Goal: Task Accomplishment & Management: Manage account settings

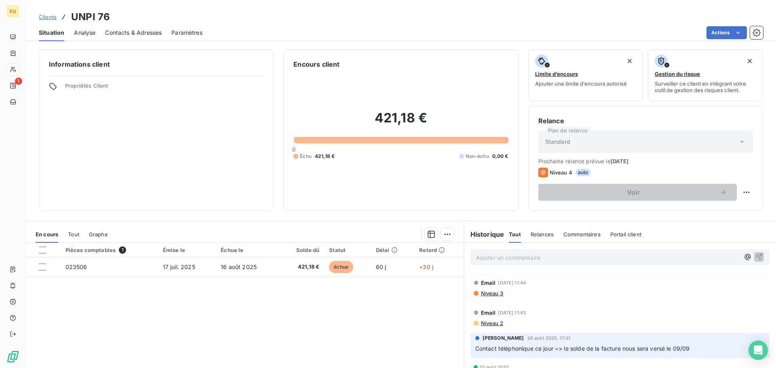
scroll to position [55, 0]
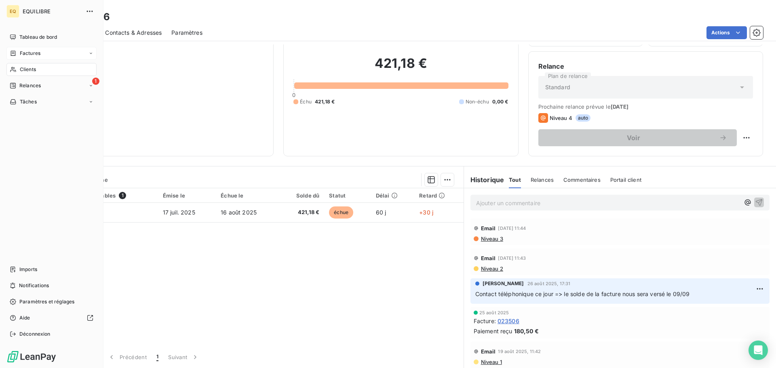
click at [25, 50] on span "Factures" at bounding box center [30, 53] width 21 height 7
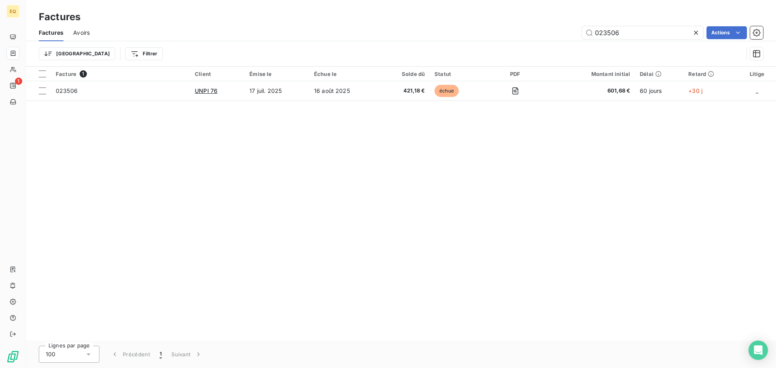
drag, startPoint x: 629, startPoint y: 33, endPoint x: 568, endPoint y: 25, distance: 61.6
click at [568, 25] on div "Factures Avoirs 023506 Actions" at bounding box center [401, 32] width 750 height 17
type input "024059"
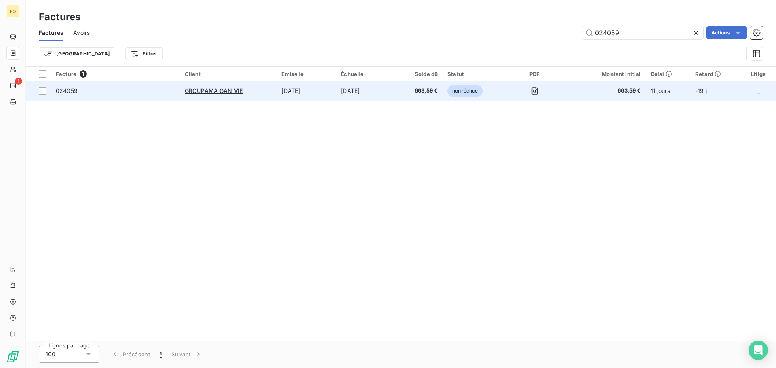
click at [289, 90] on td "[DATE]" at bounding box center [306, 90] width 59 height 19
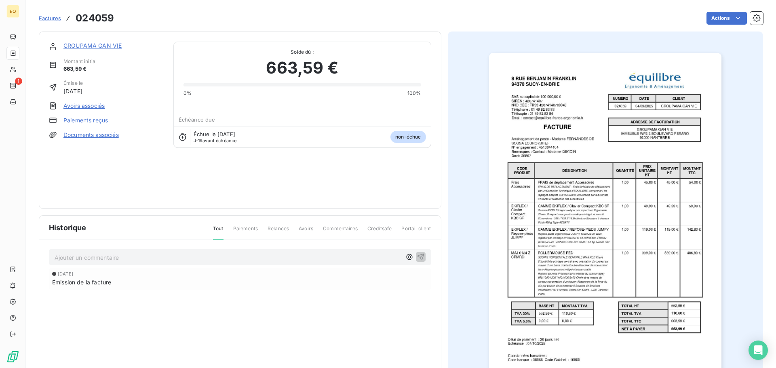
click at [87, 135] on link "Documents associés" at bounding box center [90, 135] width 55 height 8
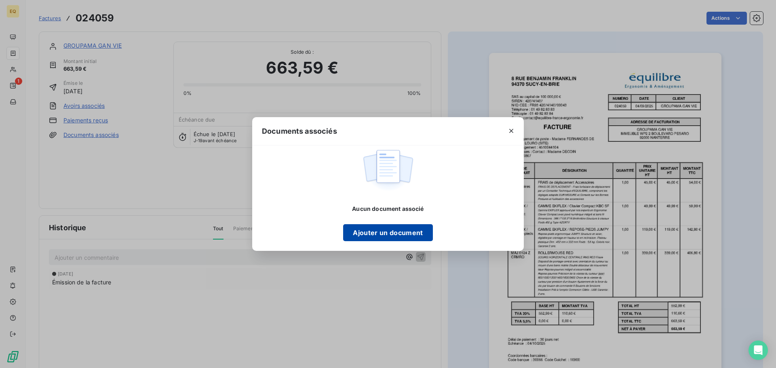
click at [362, 229] on button "Ajouter un document" at bounding box center [387, 232] width 89 height 17
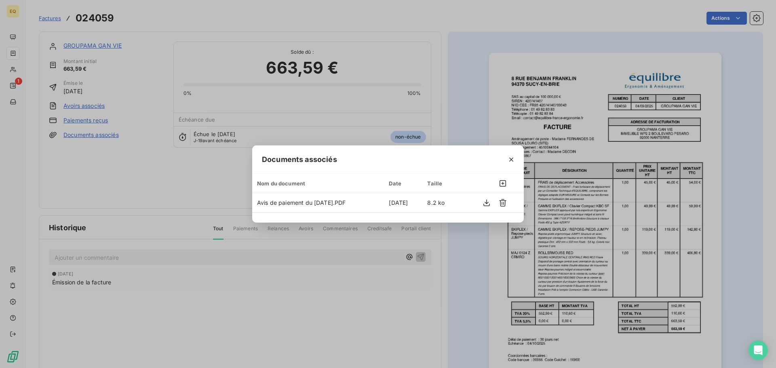
drag, startPoint x: 512, startPoint y: 159, endPoint x: 373, endPoint y: 169, distance: 139.8
click at [512, 159] on icon "button" at bounding box center [511, 160] width 8 height 8
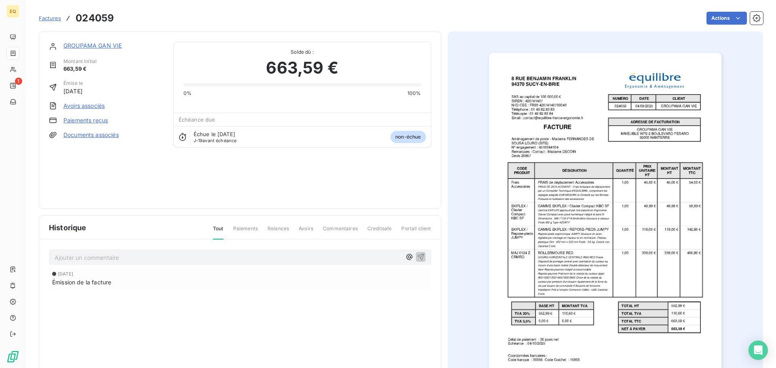
click at [115, 256] on p "Ajouter un commentaire ﻿" at bounding box center [228, 258] width 347 height 10
click at [418, 255] on icon "button" at bounding box center [421, 257] width 8 height 8
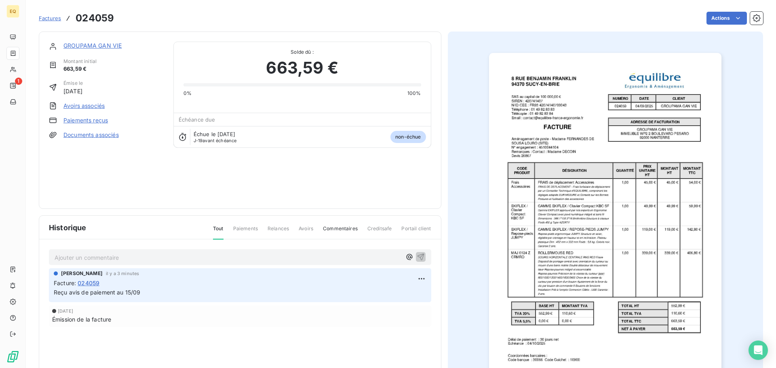
click at [99, 45] on link "GROUPAMA GAN VIE" at bounding box center [92, 45] width 58 height 7
